Goal: Task Accomplishment & Management: Use online tool/utility

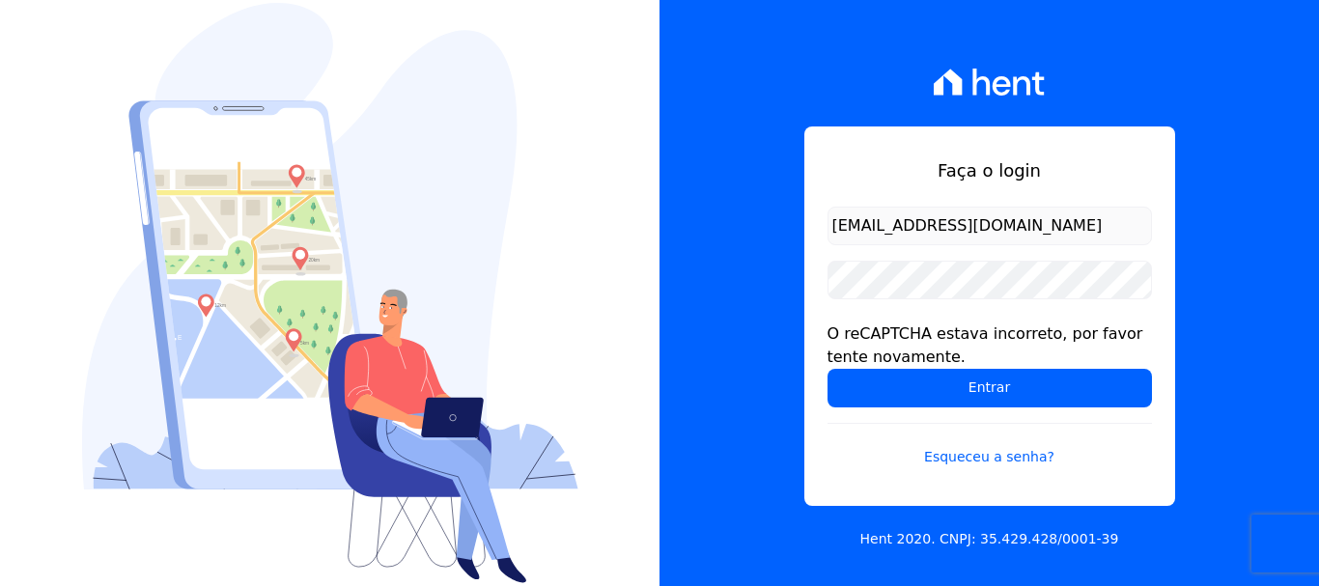
click at [956, 232] on input "[EMAIL_ADDRESS][DOMAIN_NAME]" at bounding box center [990, 226] width 325 height 39
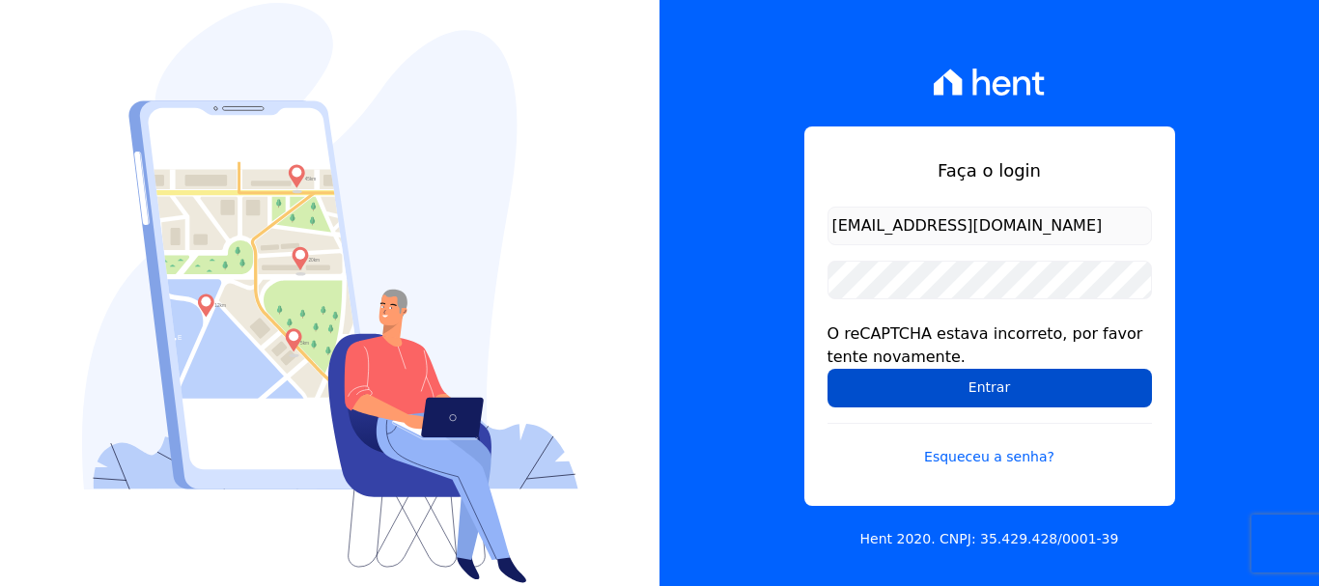
click at [962, 384] on input "Entrar" at bounding box center [990, 388] width 325 height 39
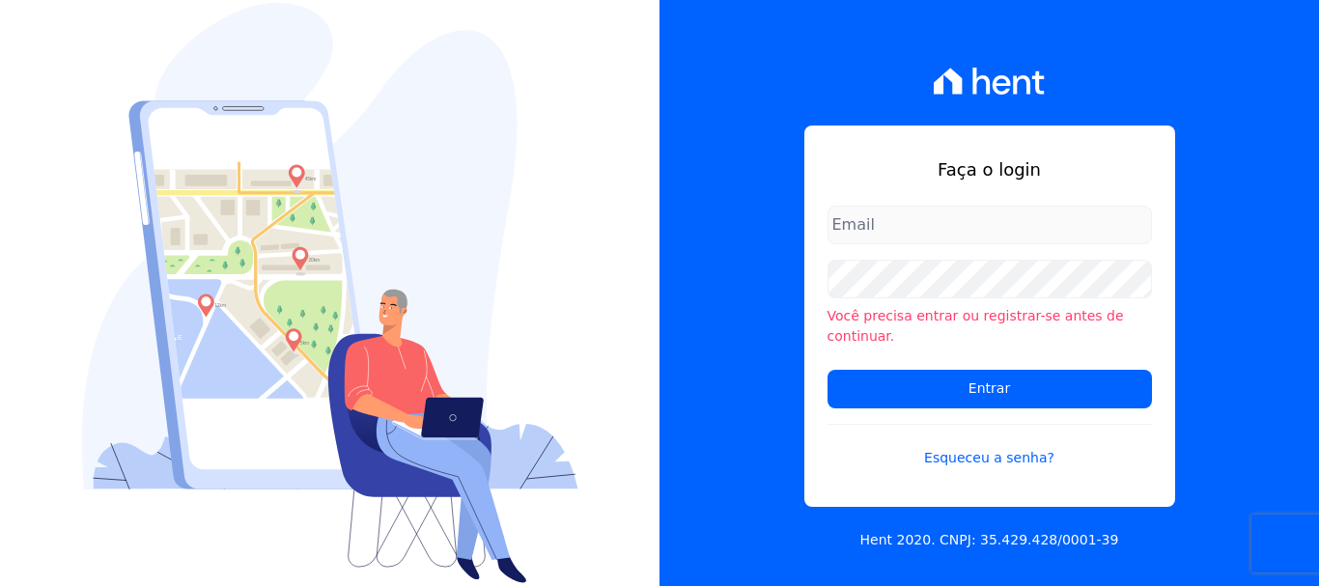
type input "[EMAIL_ADDRESS][DOMAIN_NAME]"
click at [1076, 244] on input "[EMAIL_ADDRESS][DOMAIN_NAME]" at bounding box center [990, 225] width 325 height 39
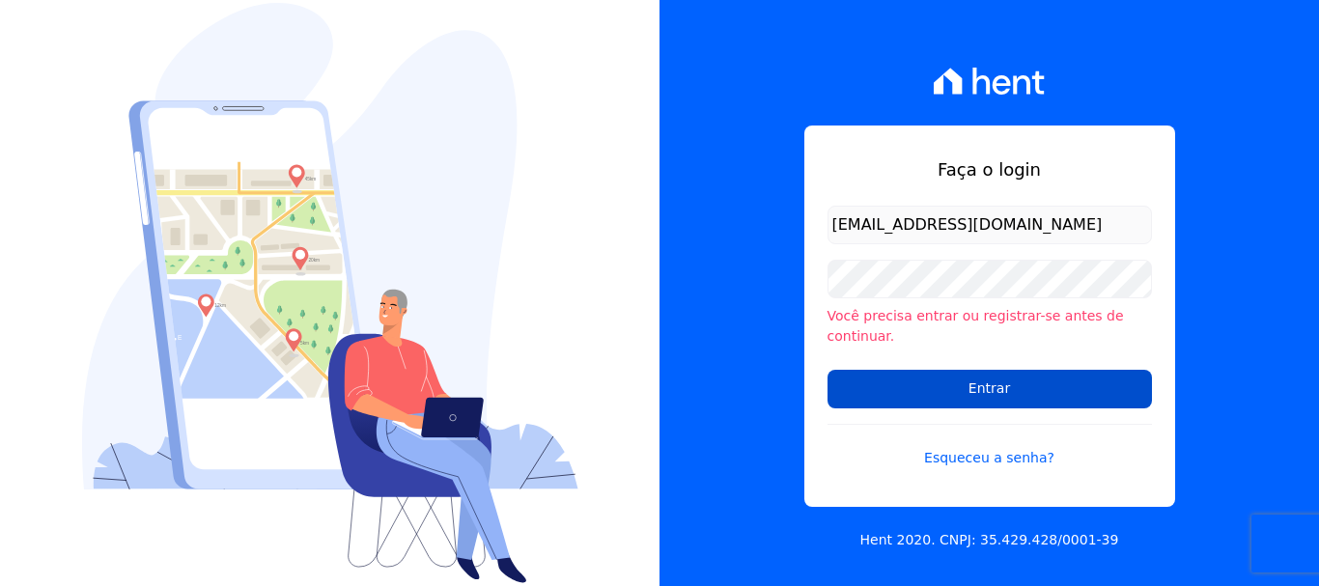
click at [991, 374] on input "Entrar" at bounding box center [990, 389] width 325 height 39
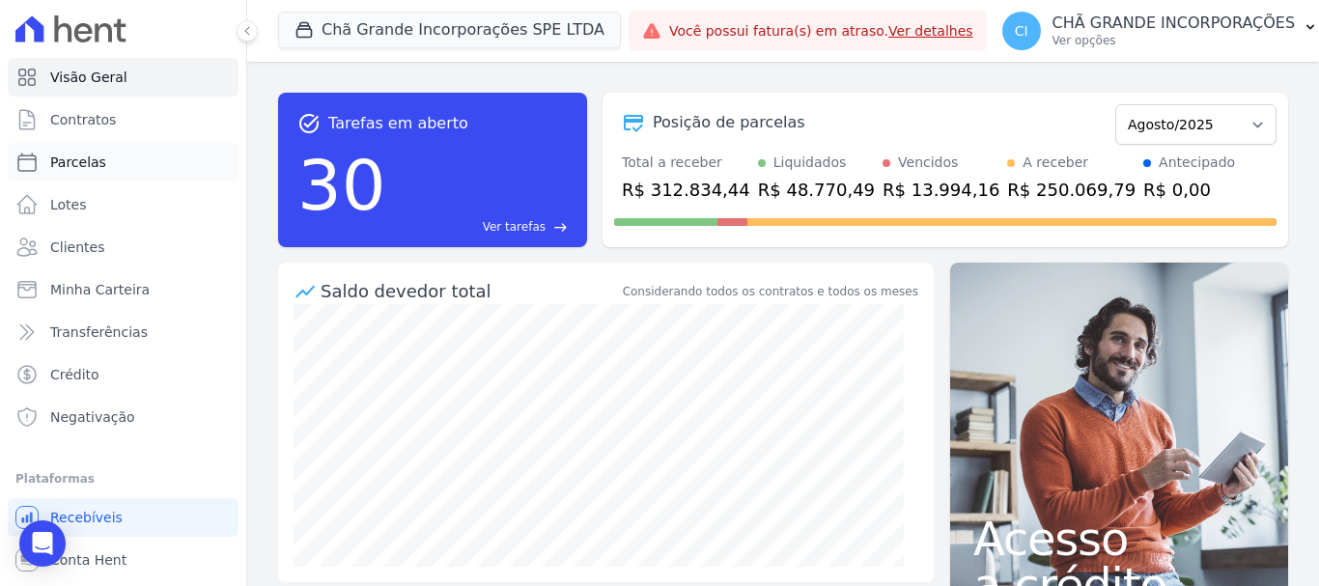
click at [71, 158] on span "Parcelas" at bounding box center [78, 162] width 56 height 19
select select
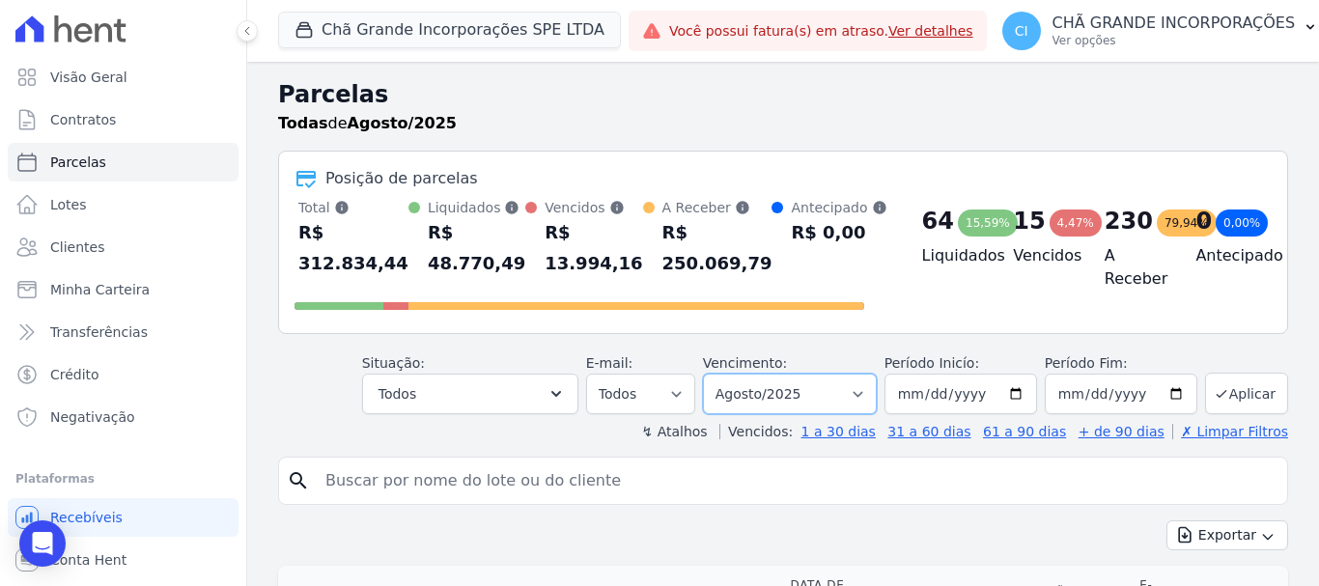
click at [769, 387] on select "Filtrar por período ──────── Todos os meses Outubro/2019 Novembro/2019 Dezembro…" at bounding box center [790, 394] width 174 height 41
select select "07/2025"
click at [716, 374] on select "Filtrar por período ──────── Todos os meses Outubro/2019 Novembro/2019 Dezembro…" at bounding box center [790, 394] width 174 height 41
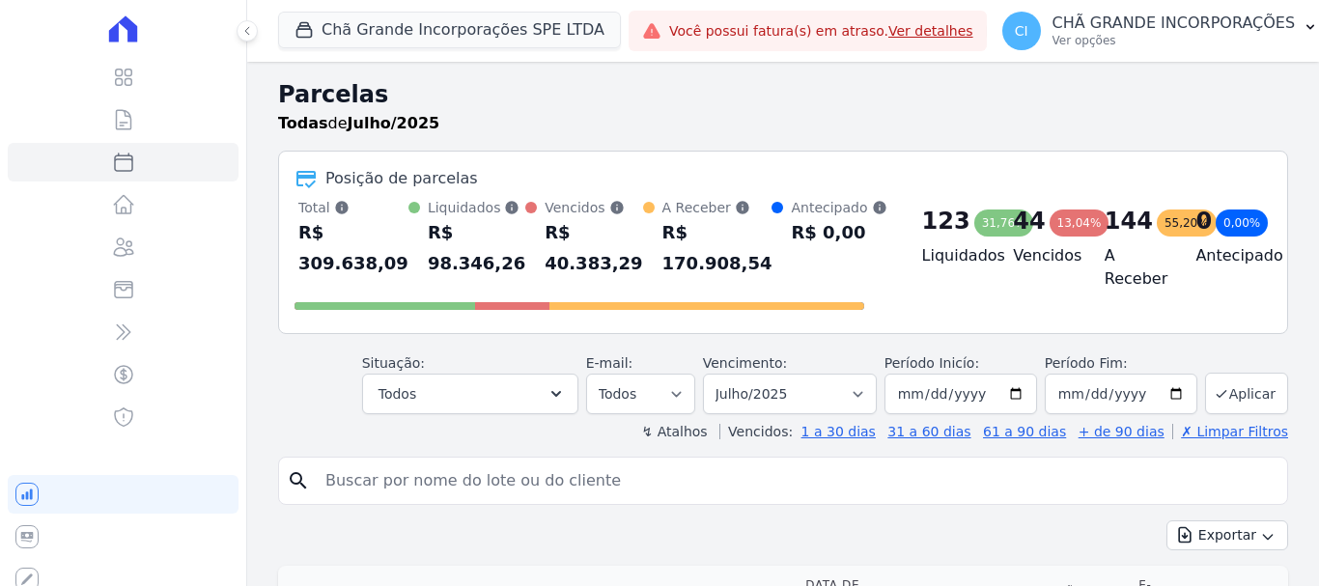
select select
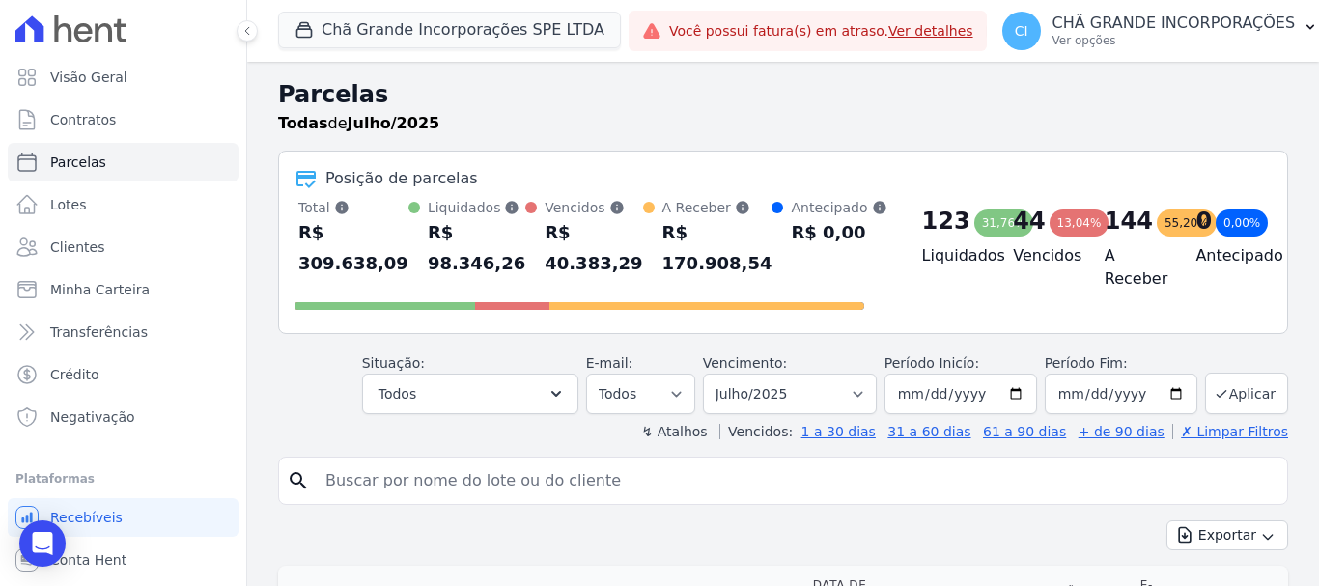
drag, startPoint x: 0, startPoint y: 0, endPoint x: 637, endPoint y: 485, distance: 800.9
click at [637, 485] on input "search" at bounding box center [797, 481] width 966 height 39
type input "jose gustavo"
select select
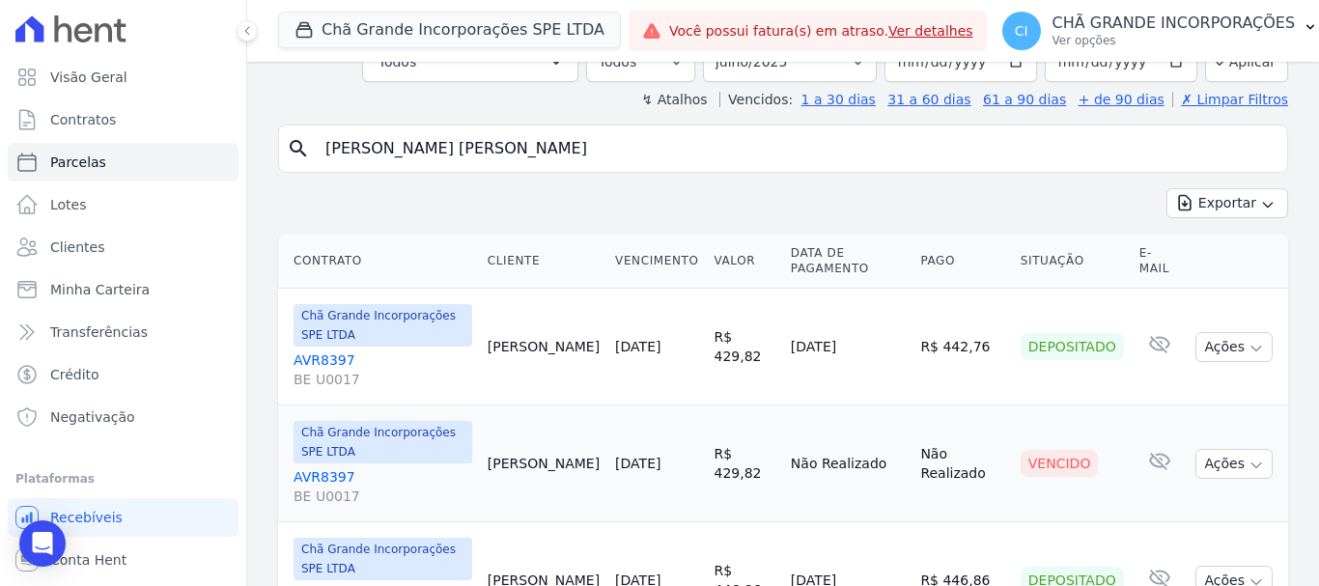
scroll to position [176, 0]
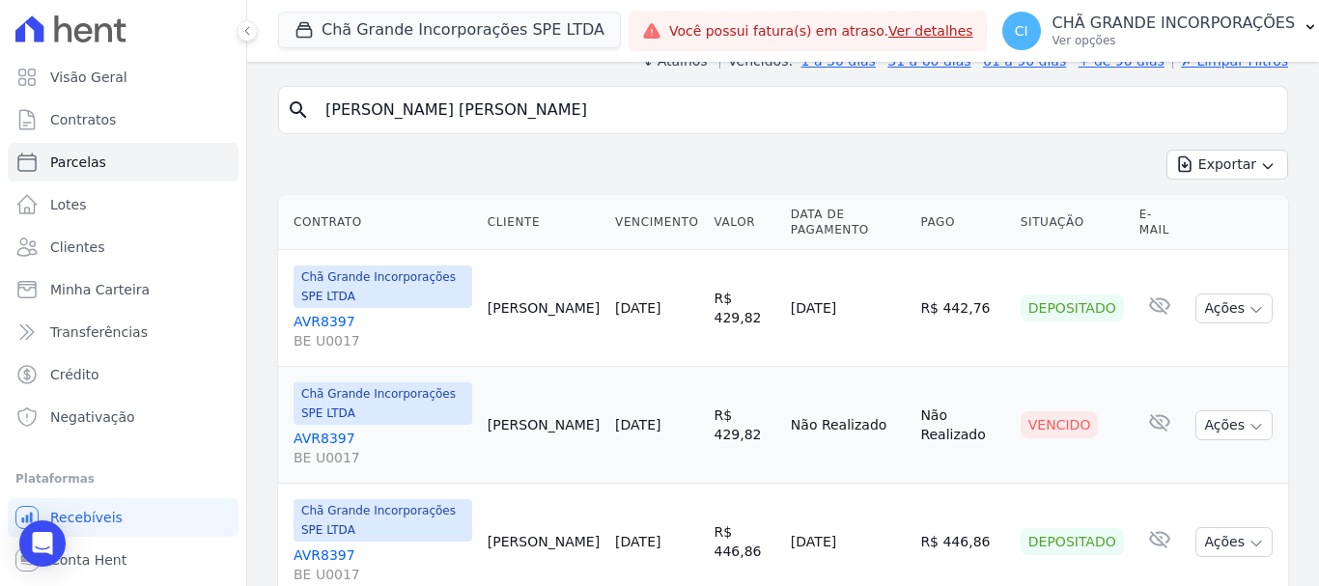
click at [320, 429] on link "AVR8397 BE U0017" at bounding box center [383, 448] width 179 height 39
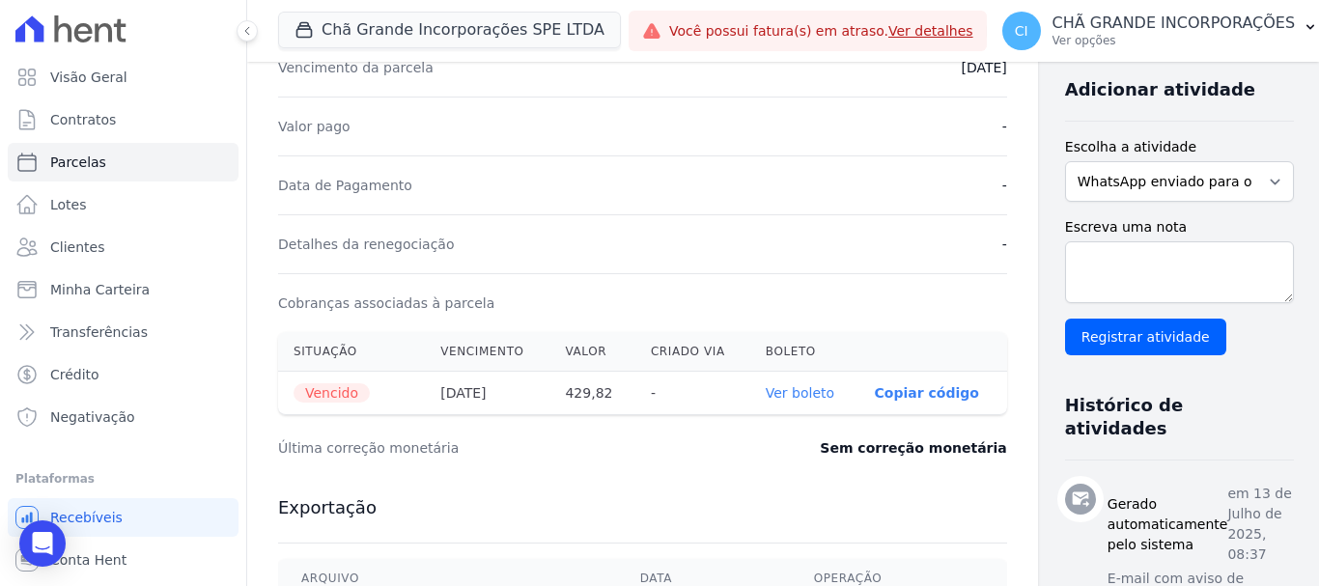
scroll to position [483, 0]
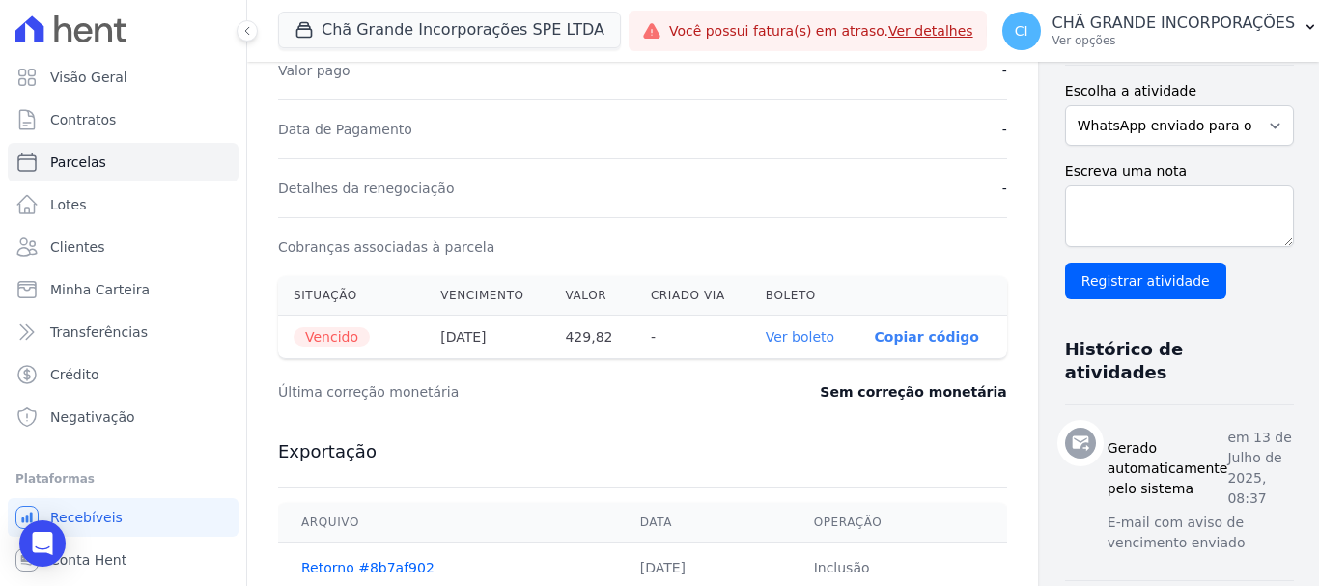
click at [766, 335] on link "Ver boleto" at bounding box center [800, 336] width 69 height 15
click at [57, 159] on span "Parcelas" at bounding box center [78, 162] width 56 height 19
select select
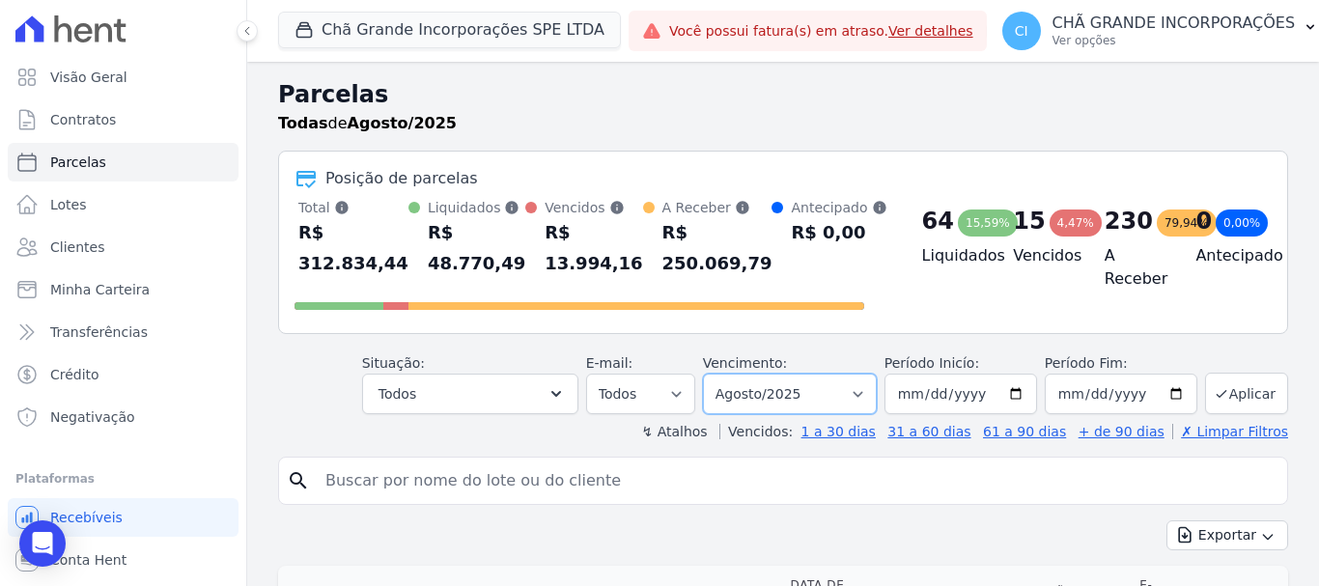
click at [759, 395] on select "Filtrar por período ──────── Todos os meses Outubro/2019 Novembro/2019 Dezembro…" at bounding box center [790, 394] width 174 height 41
select select "04/2025"
click at [716, 374] on select "Filtrar por período ──────── Todos os meses Outubro/2019 Novembro/2019 Dezembro…" at bounding box center [790, 394] width 174 height 41
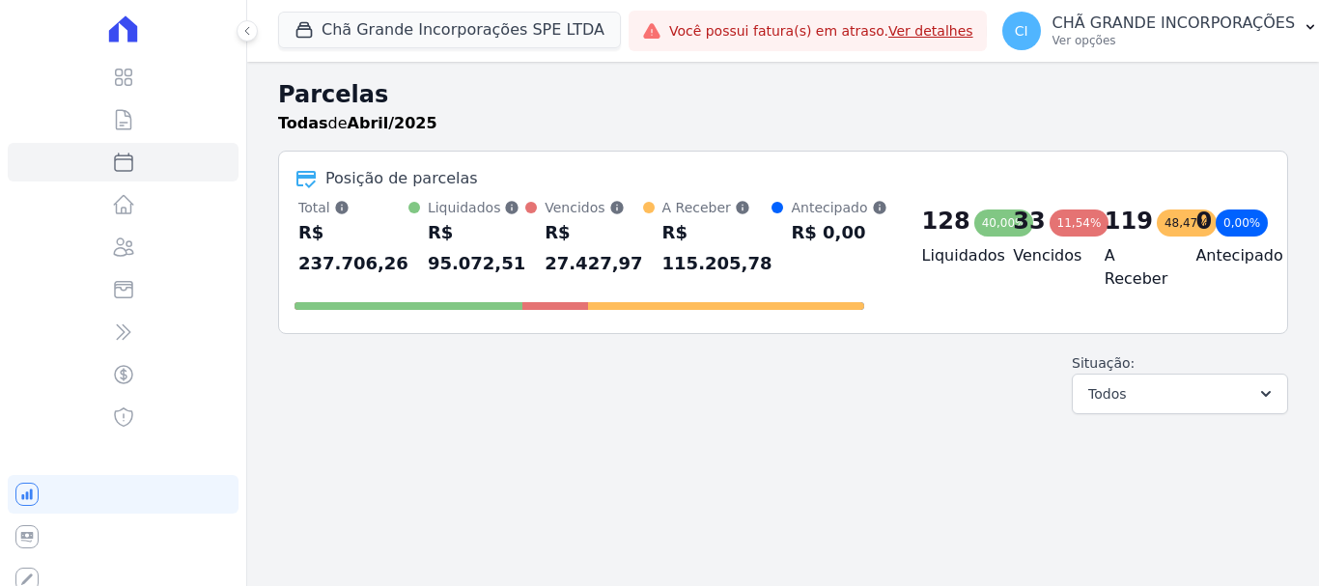
select select
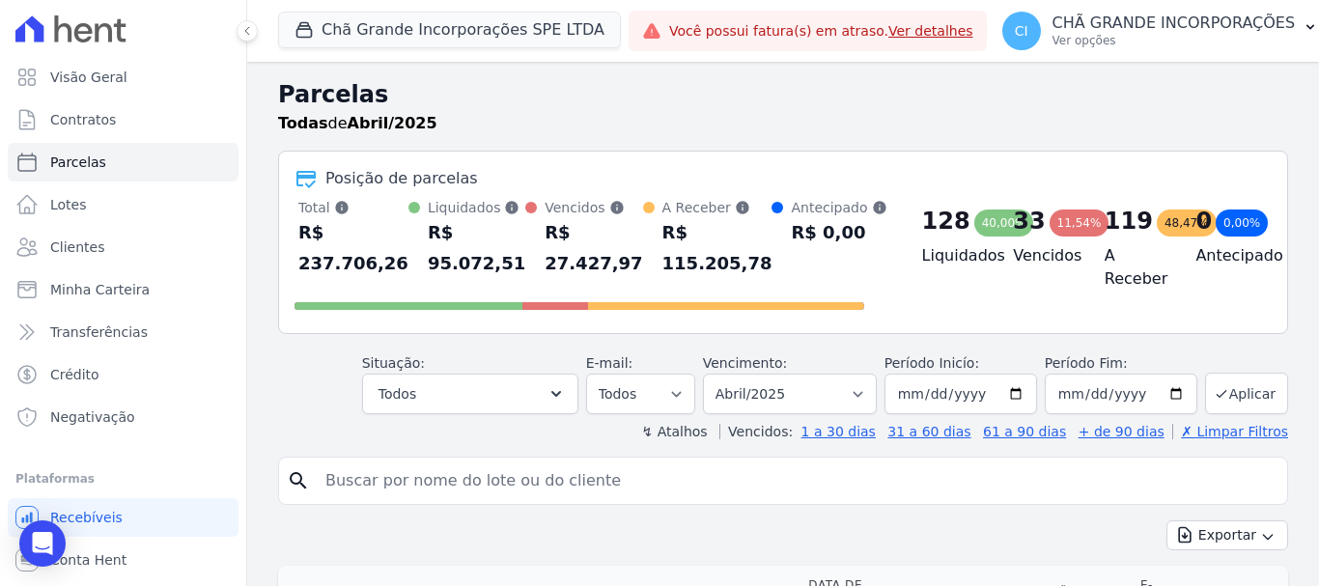
click at [504, 473] on input "search" at bounding box center [797, 481] width 966 height 39
type input "[PERSON_NAME]"
select select
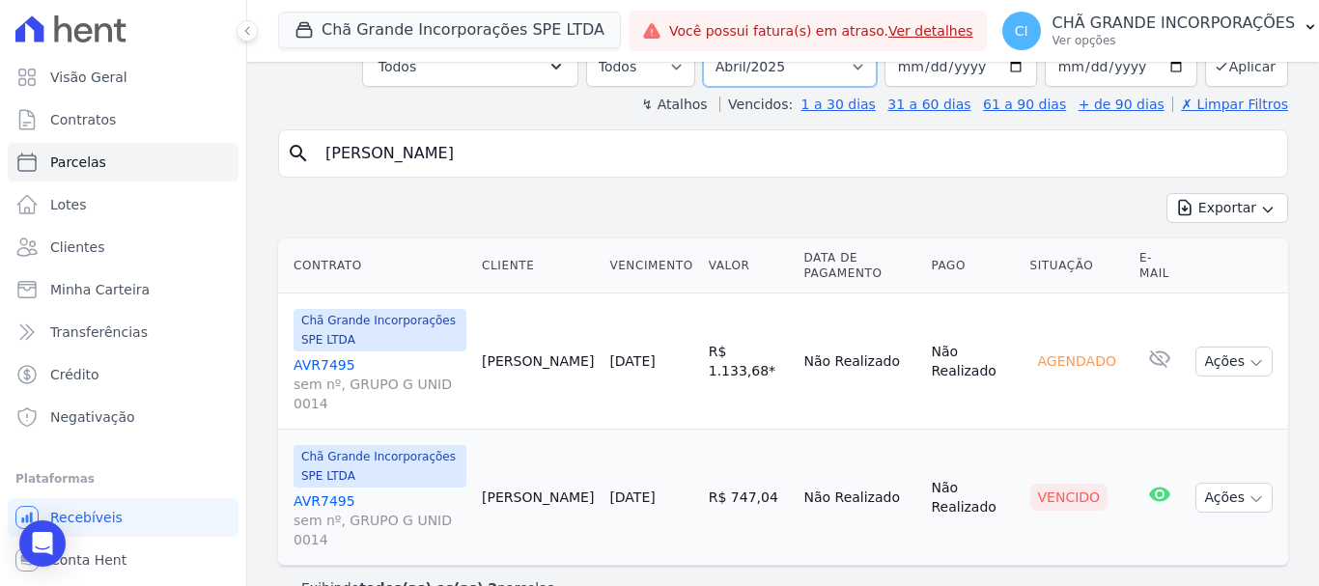
scroll to position [117, 0]
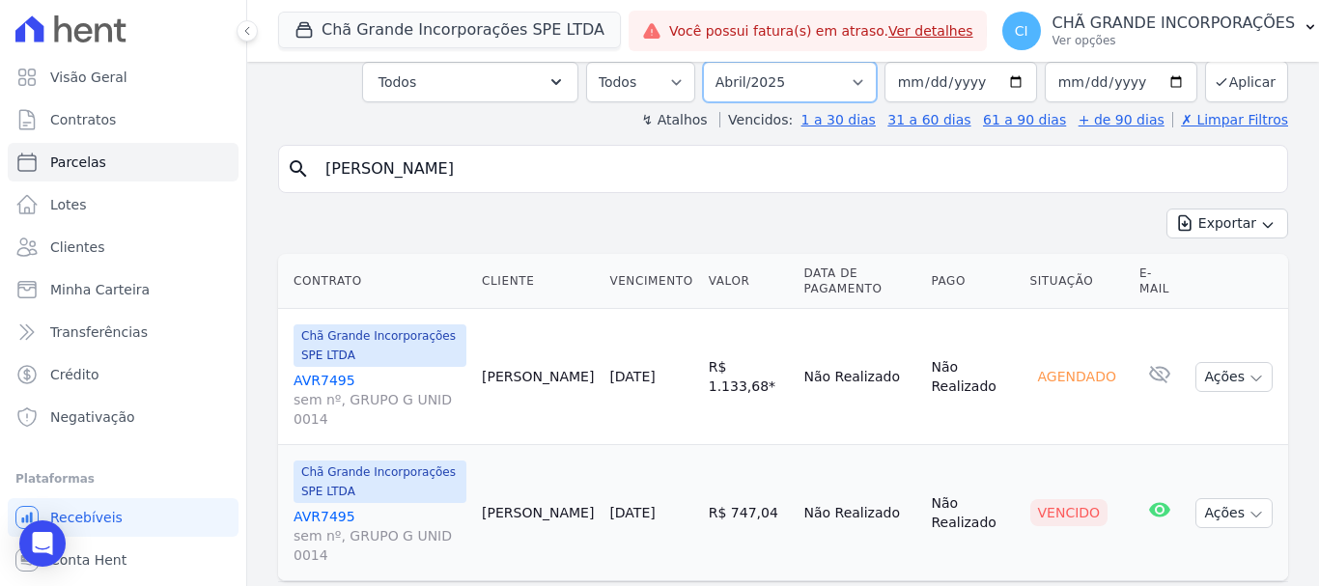
drag, startPoint x: 795, startPoint y: 73, endPoint x: 778, endPoint y: 86, distance: 20.7
click at [795, 73] on select "Filtrar por período ──────── Todos os meses Outubro/2019 Novembro/2019 Dezembro…" at bounding box center [790, 82] width 174 height 41
select select "05/2025"
click at [716, 62] on select "Filtrar por período ──────── Todos os meses Outubro/2019 Novembro/2019 Dezembro…" at bounding box center [790, 82] width 174 height 41
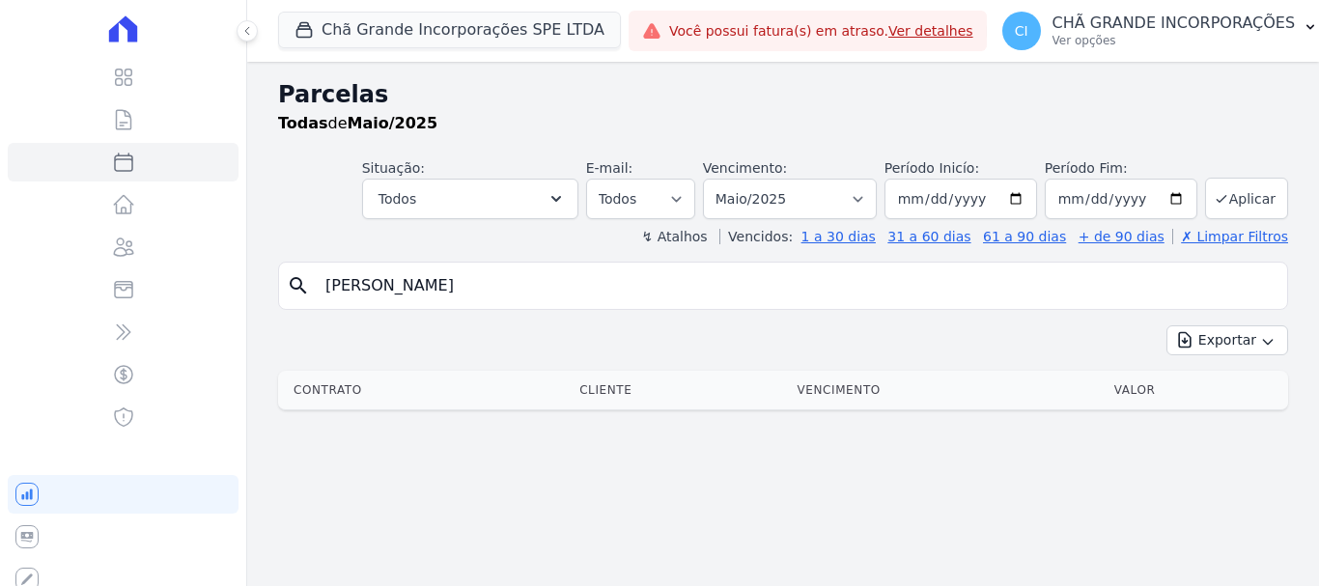
select select
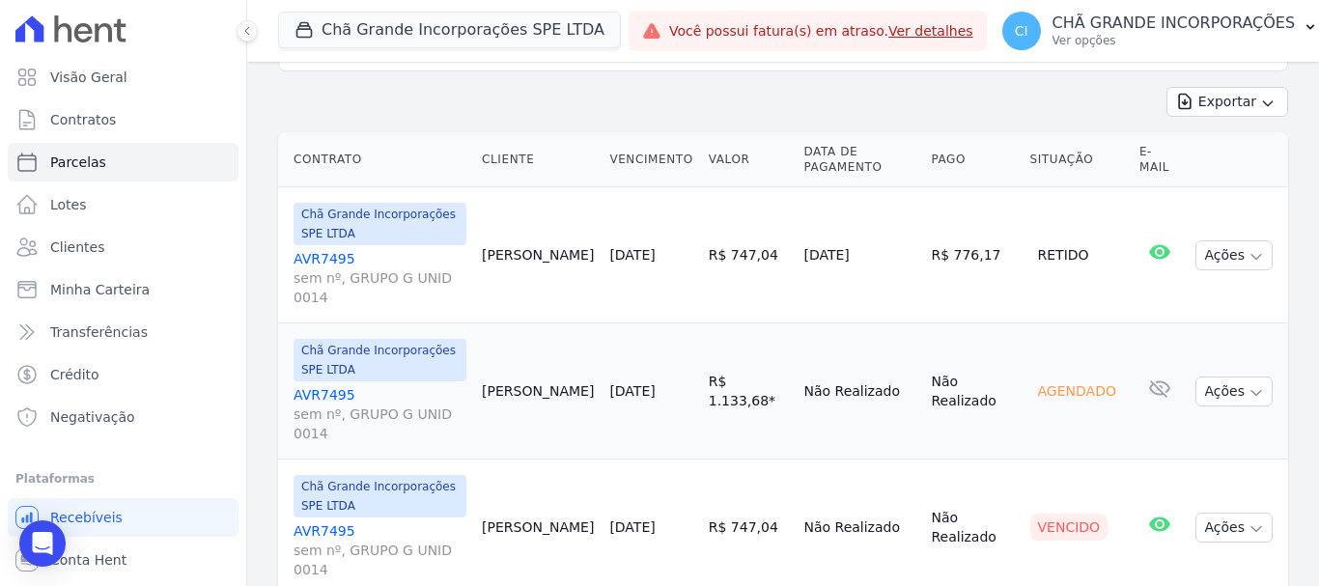
scroll to position [249, 0]
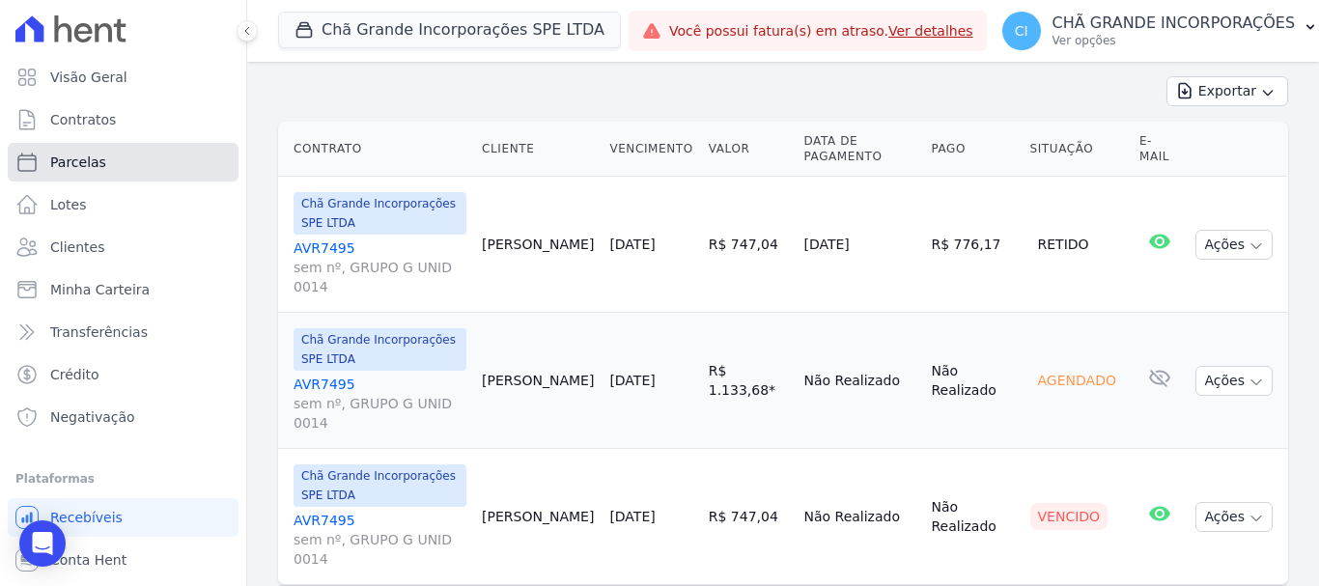
click at [63, 165] on span "Parcelas" at bounding box center [78, 162] width 56 height 19
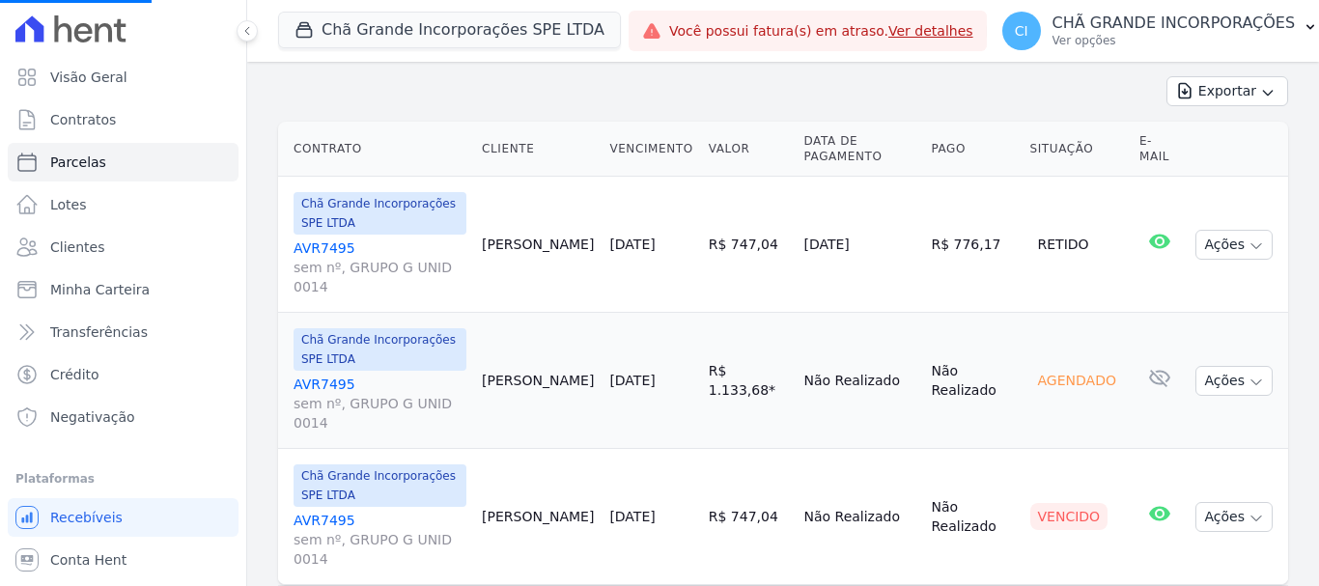
select select
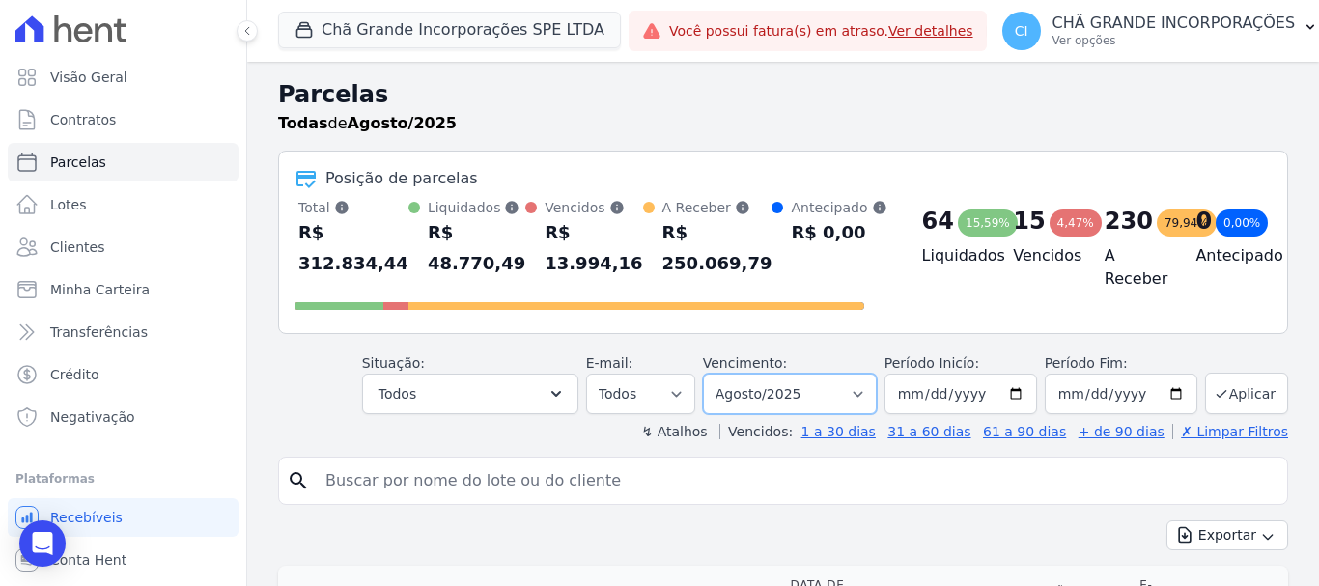
click at [815, 390] on select "Filtrar por período ──────── Todos os meses Outubro/2019 Novembro/2019 Dezembro…" at bounding box center [790, 394] width 174 height 41
select select "07/2025"
click at [716, 374] on select "Filtrar por período ──────── Todos os meses Outubro/2019 Novembro/2019 Dezembro…" at bounding box center [790, 394] width 174 height 41
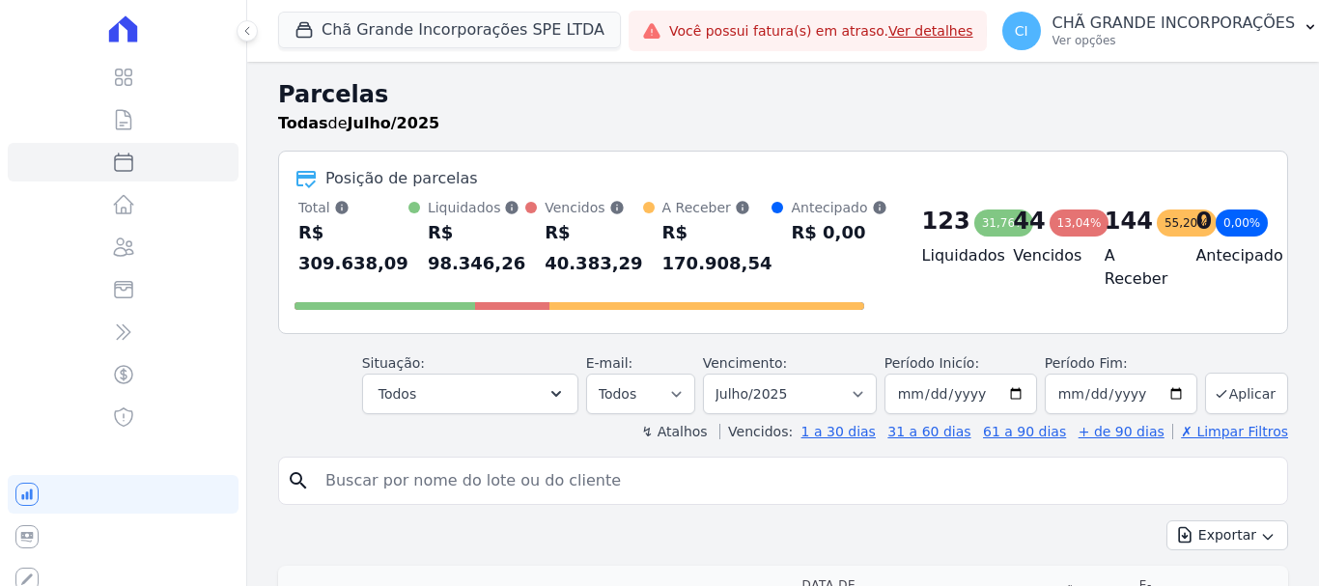
select select
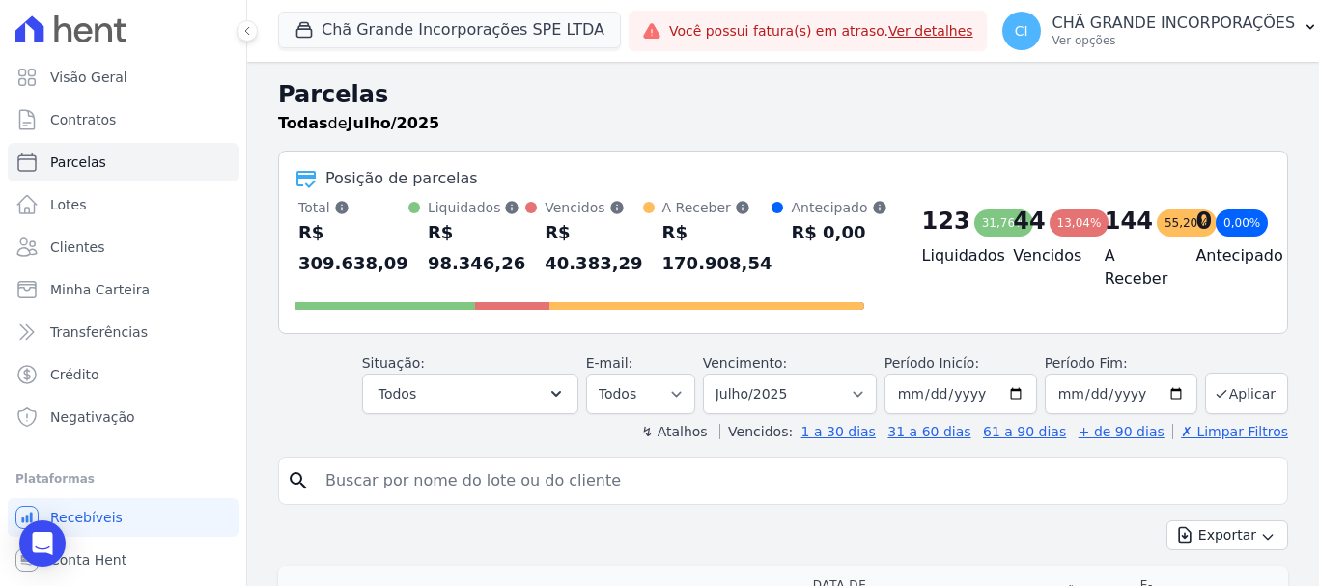
click at [529, 467] on input "search" at bounding box center [797, 481] width 966 height 39
type input "miqueias henrique"
select select
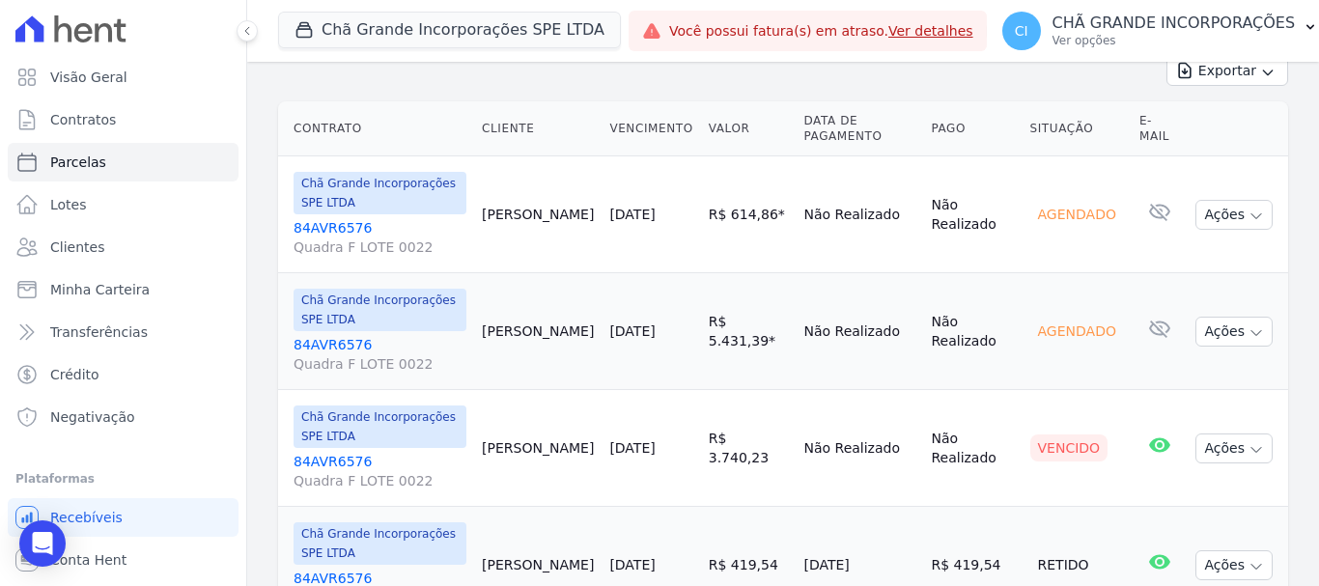
scroll to position [366, 0]
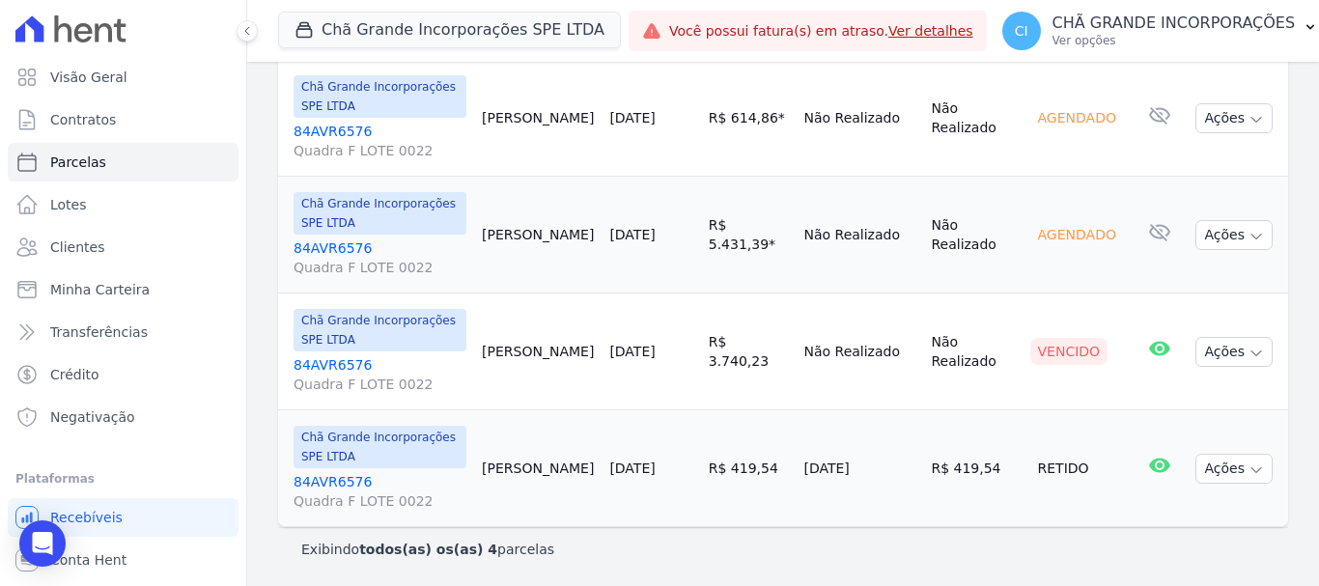
click at [320, 357] on link "84AVR6576 Quadra F LOTE 0022" at bounding box center [380, 374] width 173 height 39
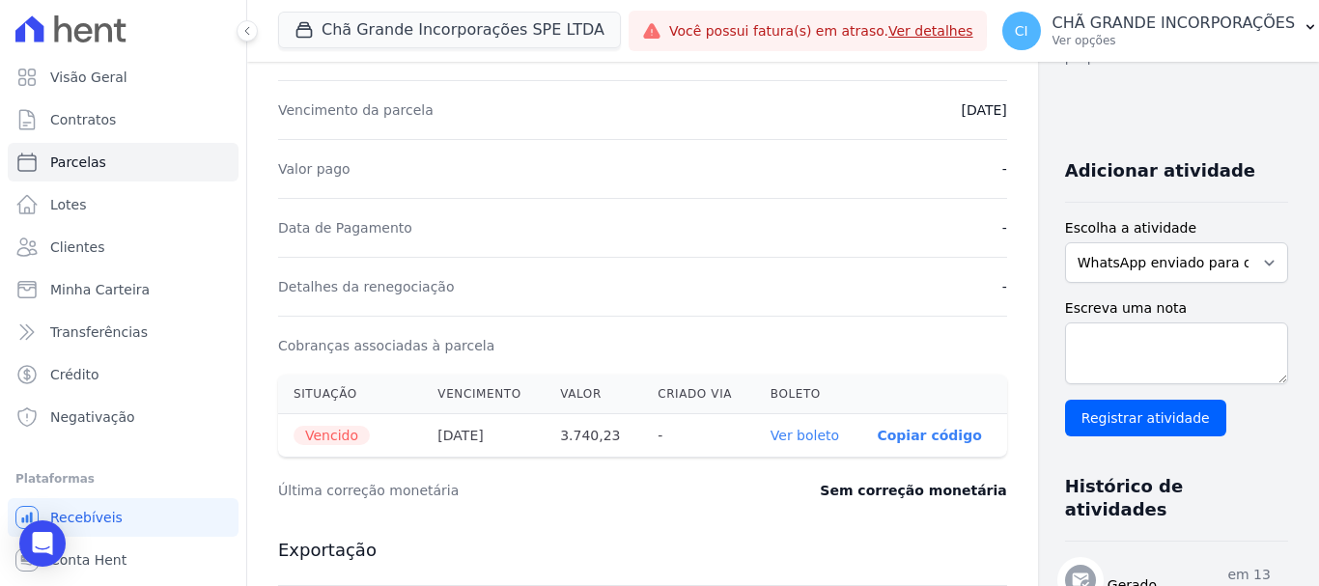
scroll to position [386, 0]
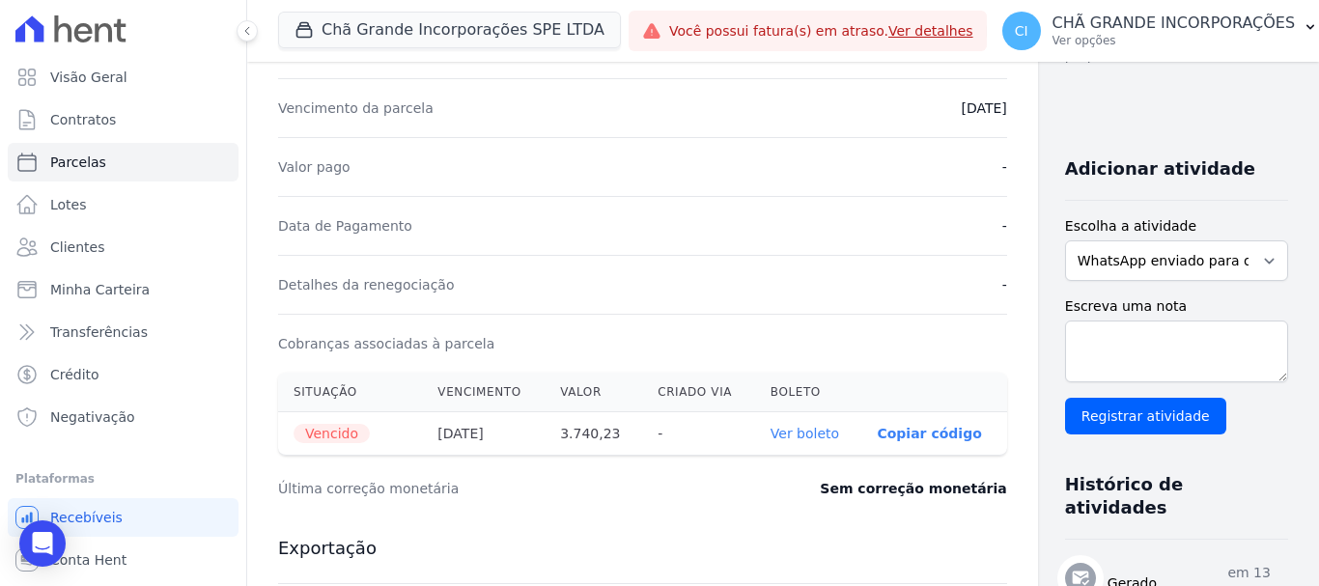
click at [771, 438] on link "Ver boleto" at bounding box center [805, 433] width 69 height 15
